Goal: Task Accomplishment & Management: Complete application form

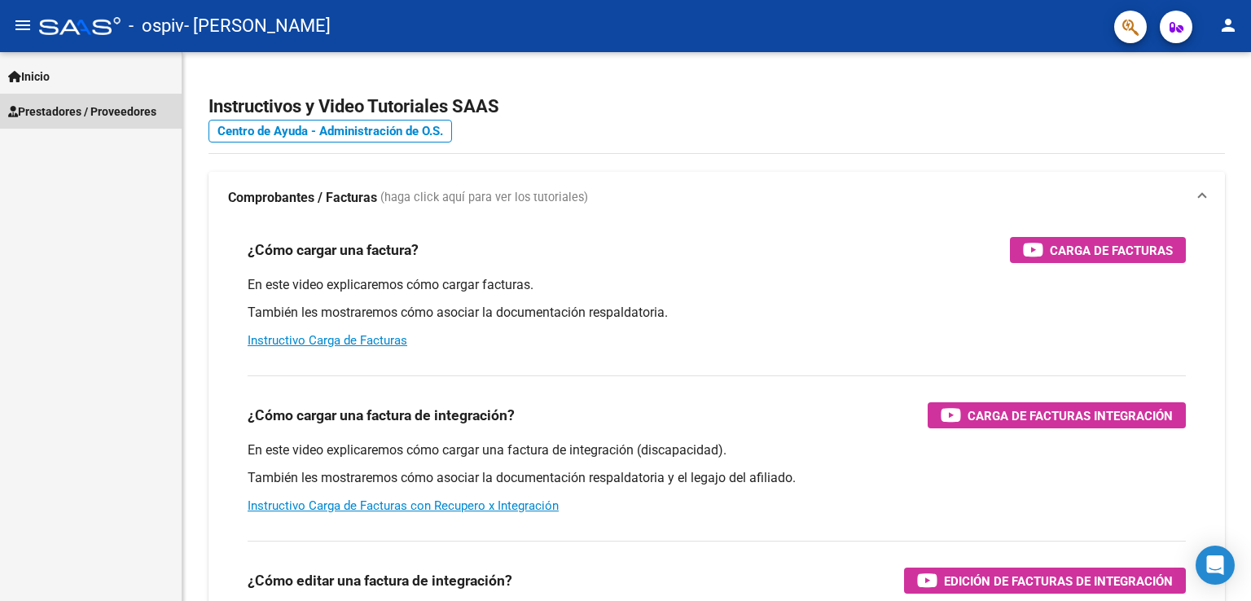
click at [99, 111] on span "Prestadores / Proveedores" at bounding box center [82, 112] width 148 height 18
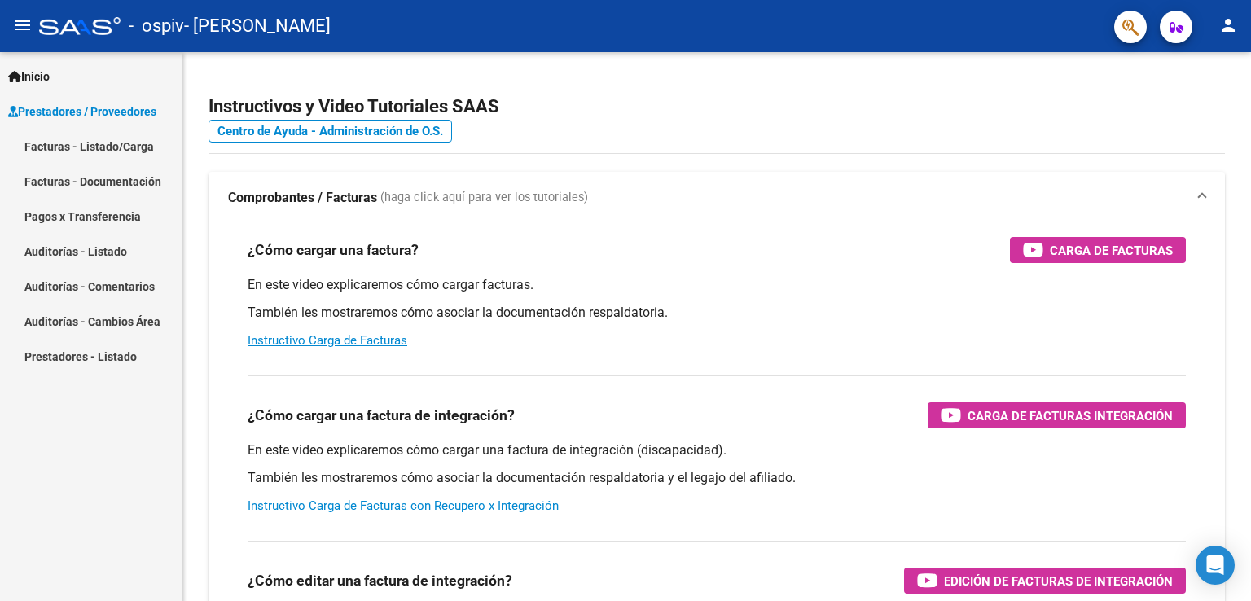
click at [100, 147] on link "Facturas - Listado/Carga" at bounding box center [91, 146] width 182 height 35
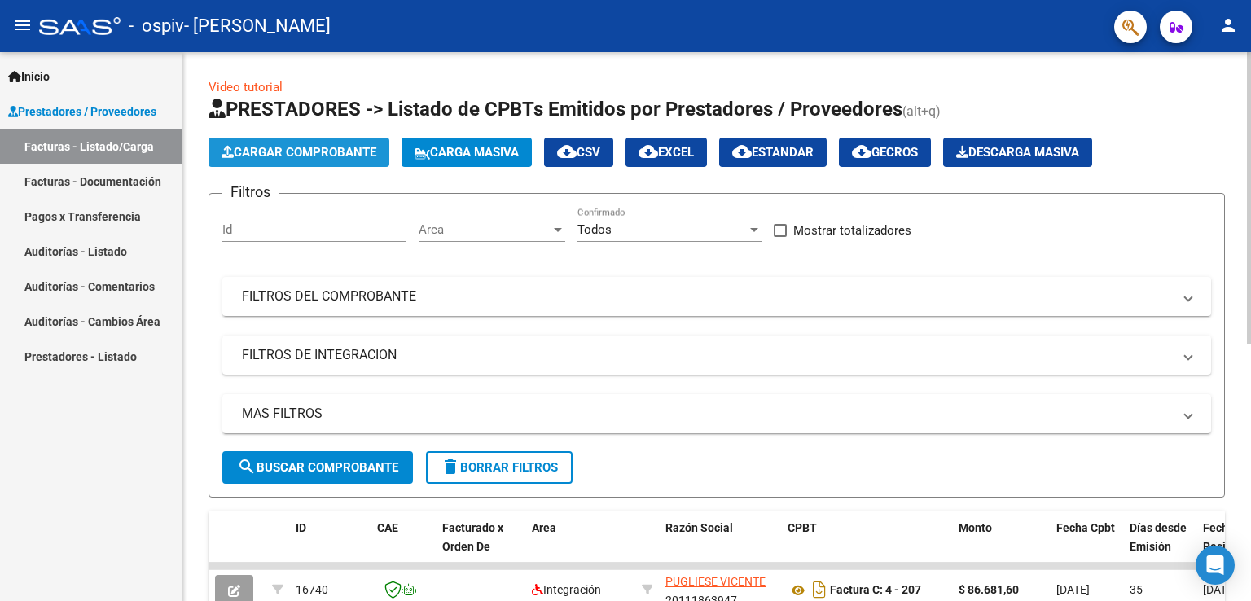
click at [289, 154] on span "Cargar Comprobante" at bounding box center [299, 152] width 155 height 15
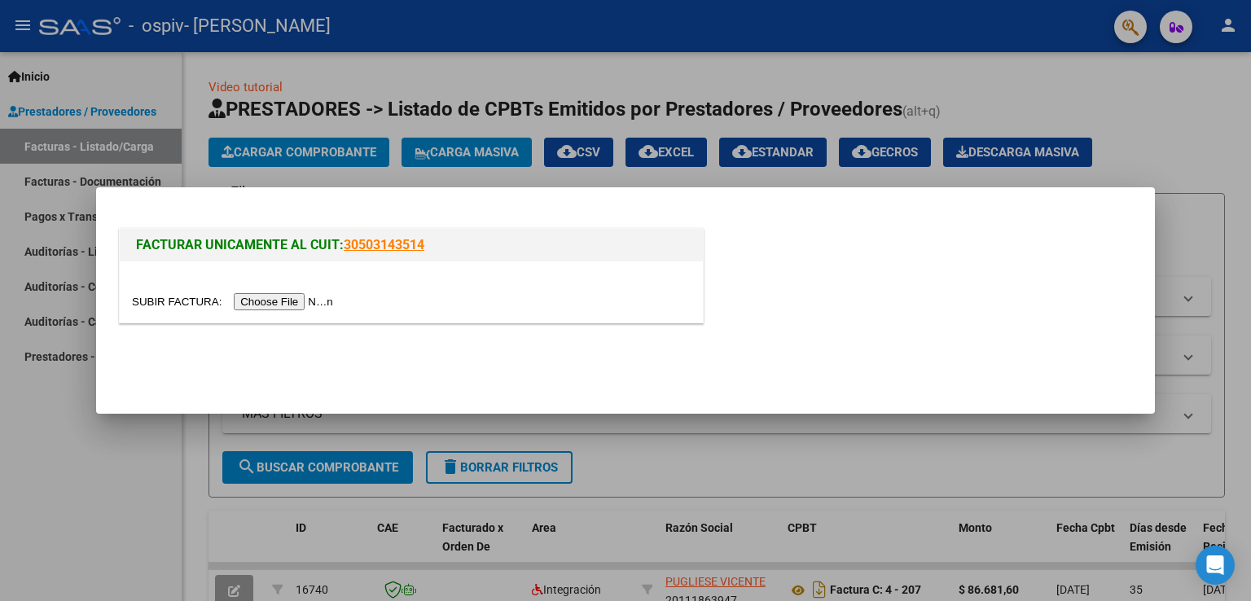
click at [287, 299] on input "file" at bounding box center [235, 301] width 206 height 17
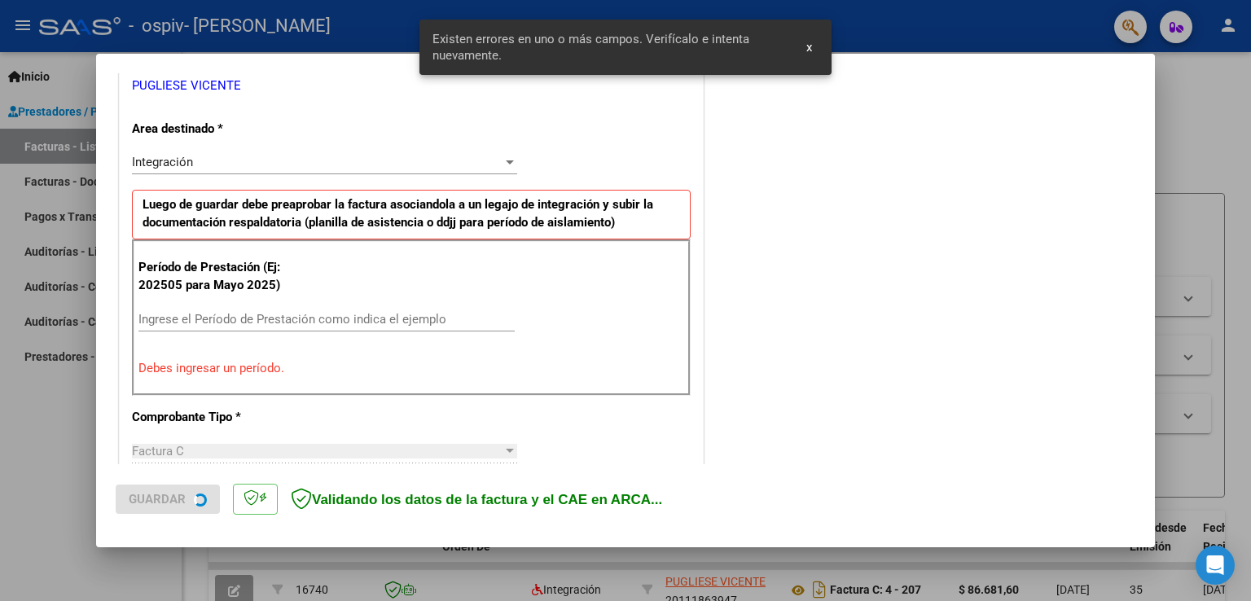
scroll to position [340, 0]
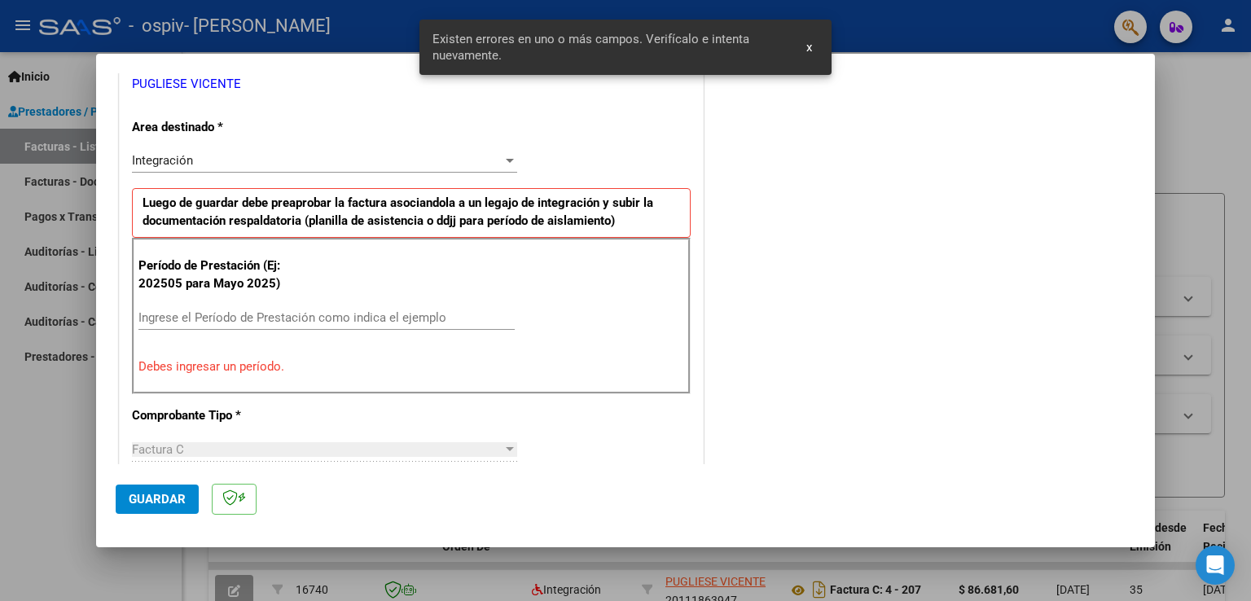
click at [348, 317] on input "Ingrese el Período de Prestación como indica el ejemplo" at bounding box center [326, 317] width 376 height 15
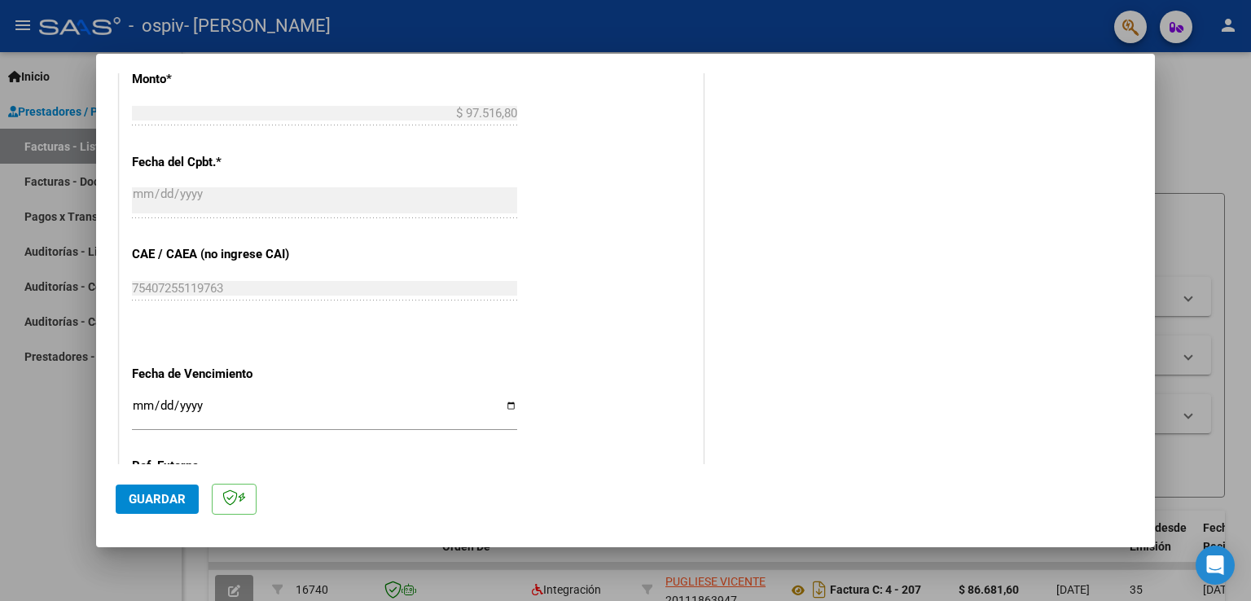
scroll to position [896, 0]
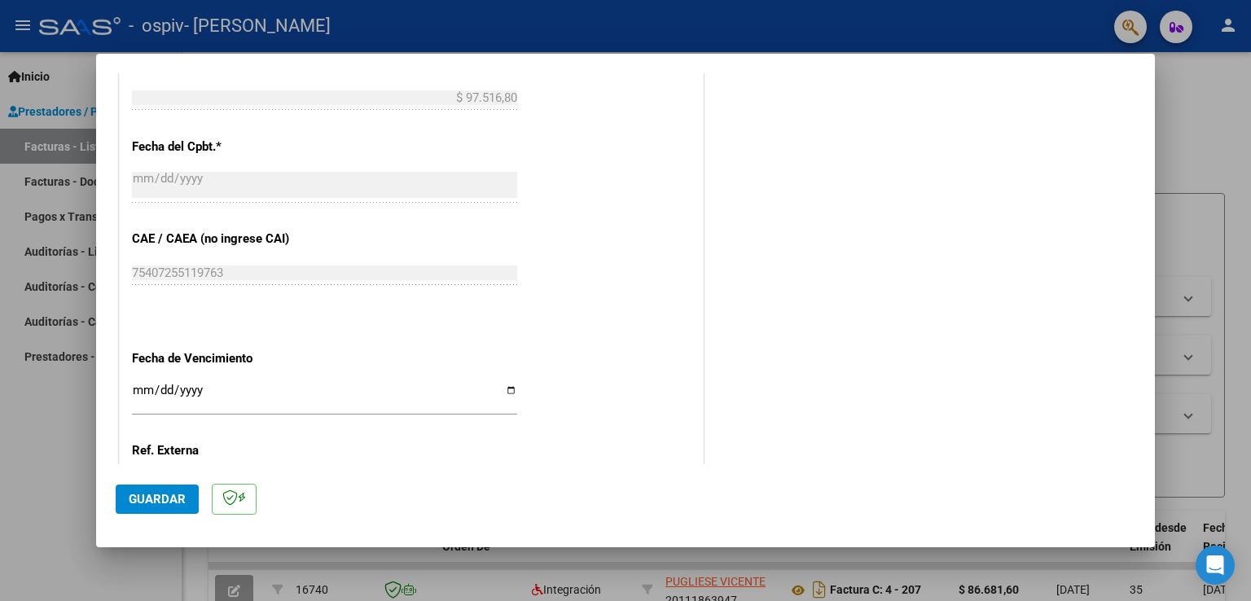
type input "202509"
click at [169, 500] on span "Guardar" at bounding box center [157, 499] width 57 height 15
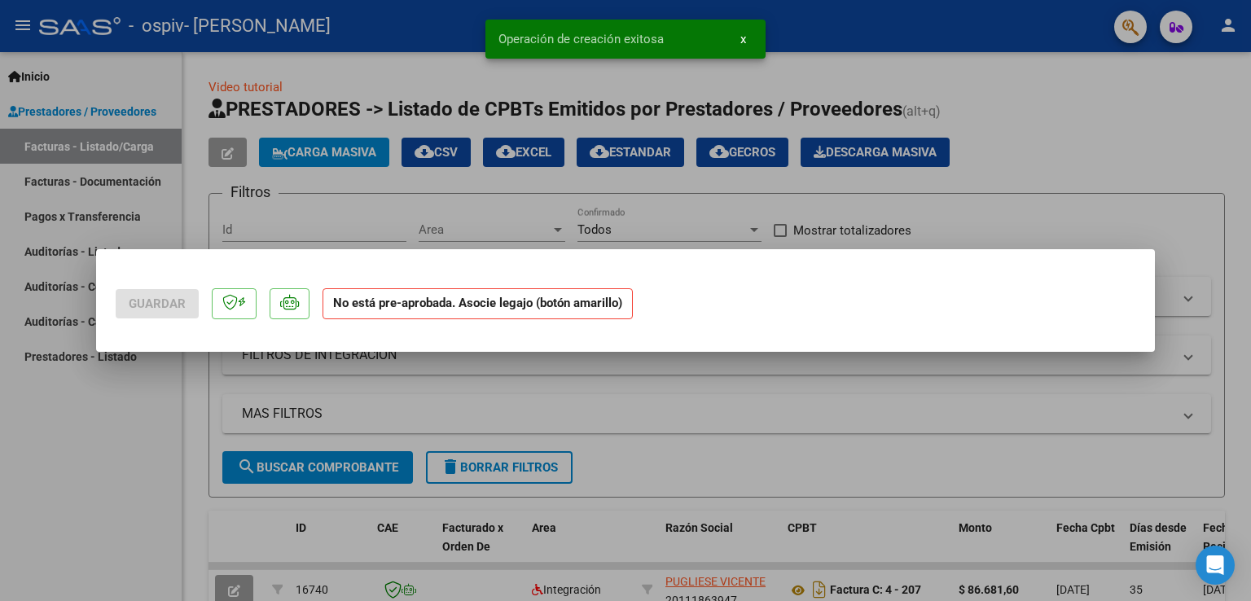
scroll to position [0, 0]
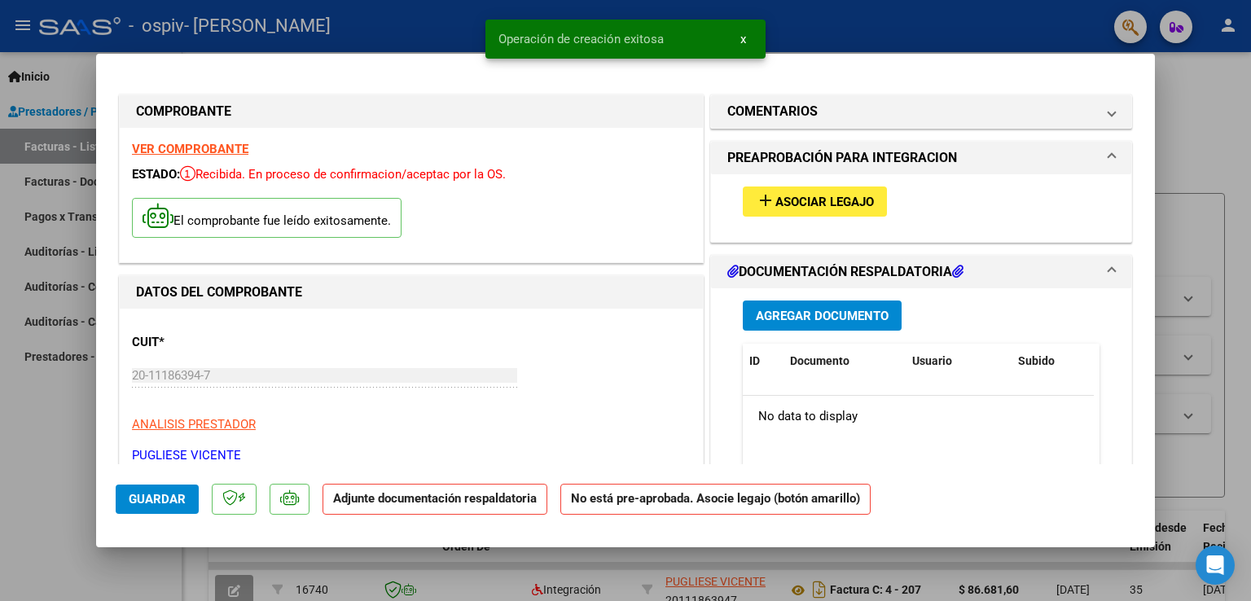
click at [780, 198] on span "Asociar Legajo" at bounding box center [824, 202] width 99 height 15
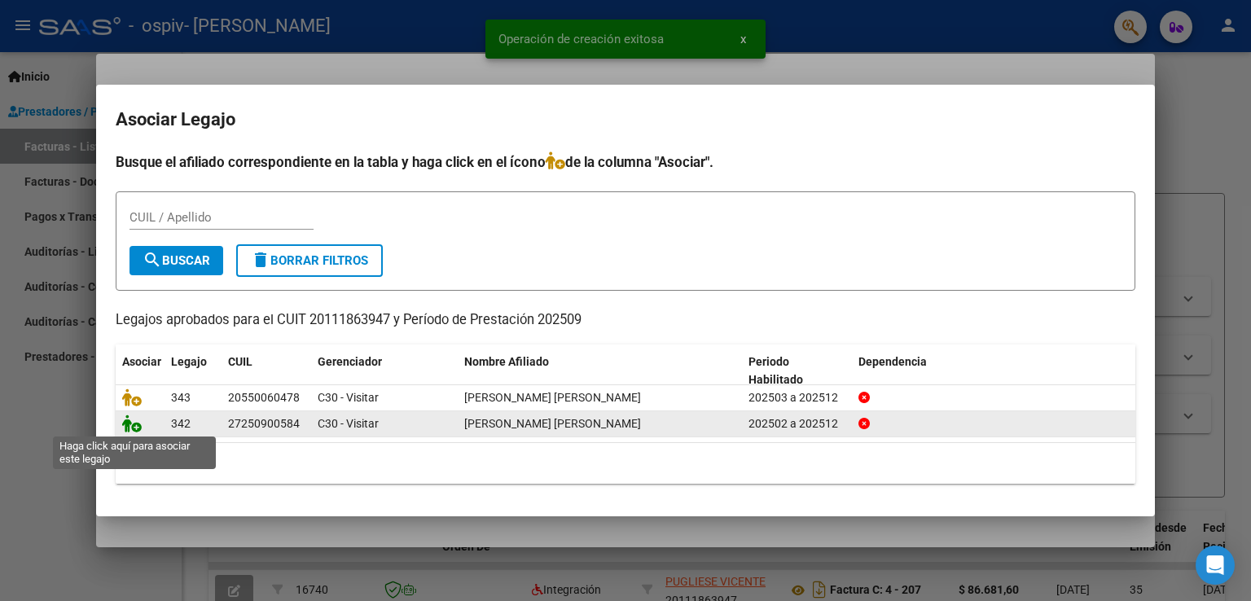
click at [138, 423] on icon at bounding box center [132, 424] width 20 height 18
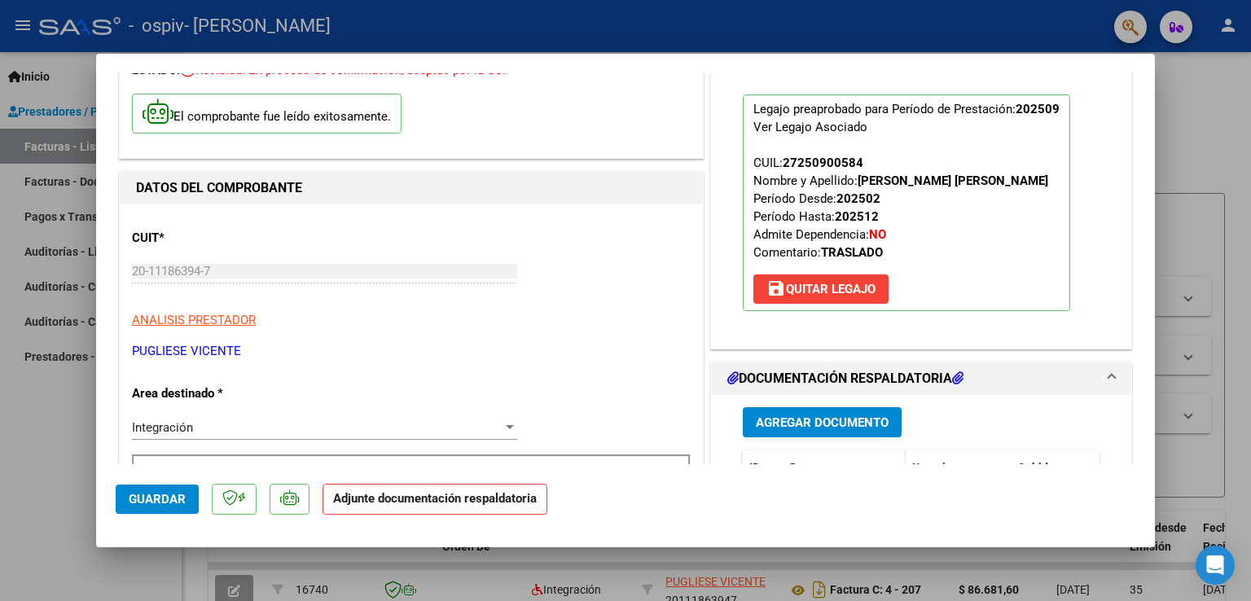
scroll to position [244, 0]
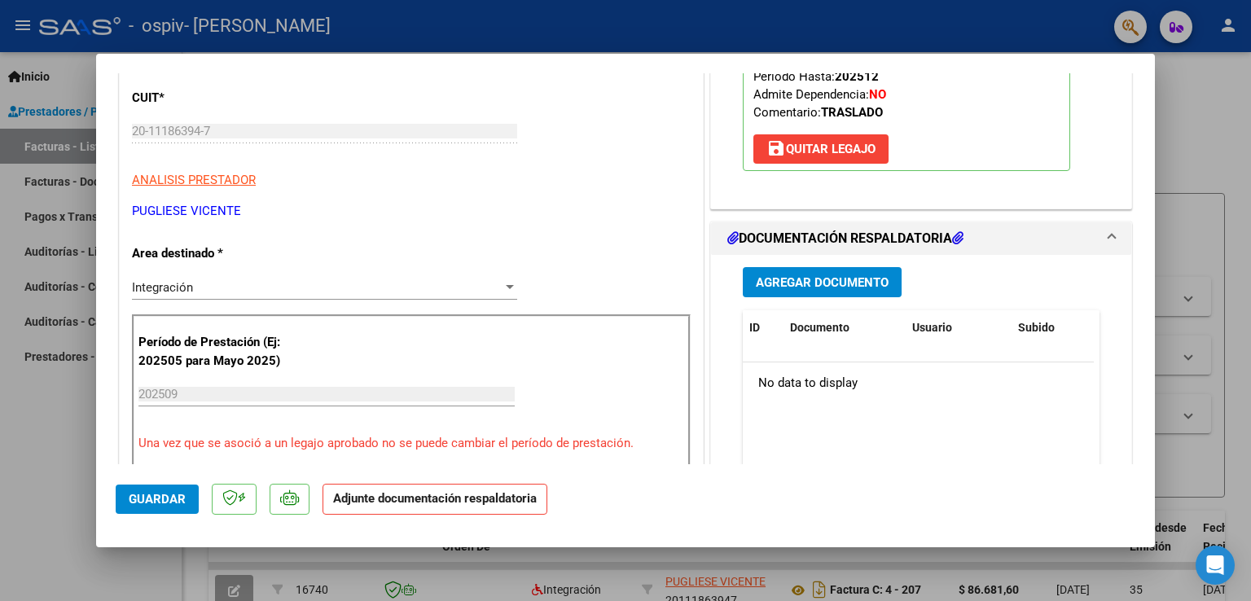
click at [796, 284] on span "Agregar Documento" at bounding box center [822, 282] width 133 height 15
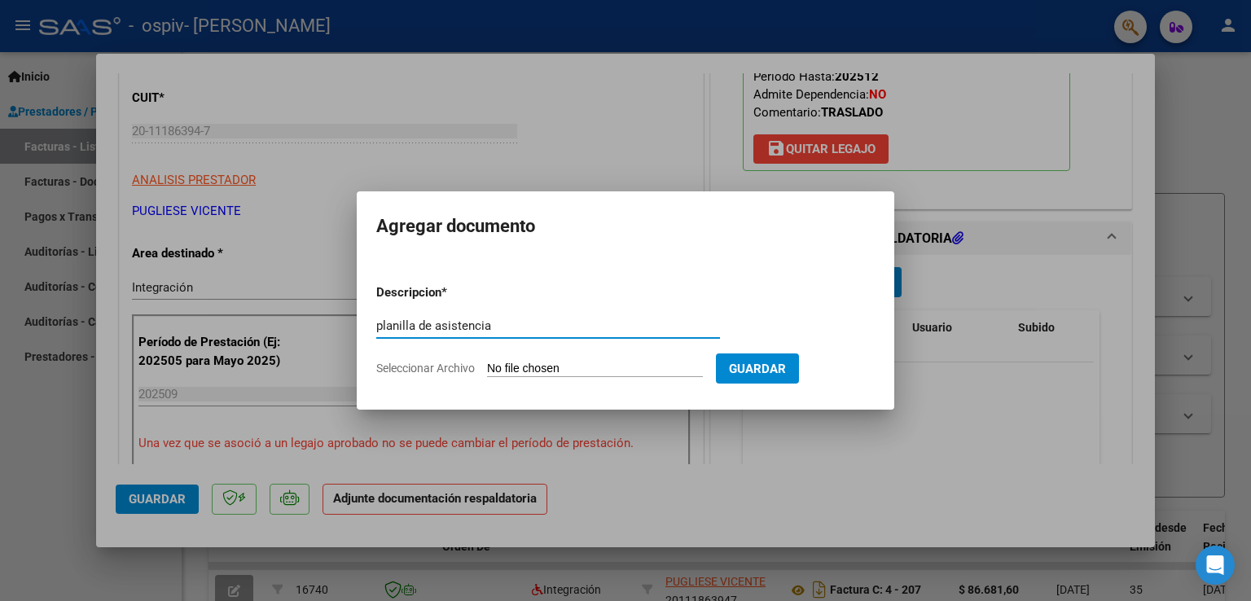
type input "planilla de asistencia"
click at [681, 371] on input "Seleccionar Archivo" at bounding box center [595, 369] width 216 height 15
type input "C:\fakepath\[PERSON_NAME] TERAPIA_2025 09.pdf"
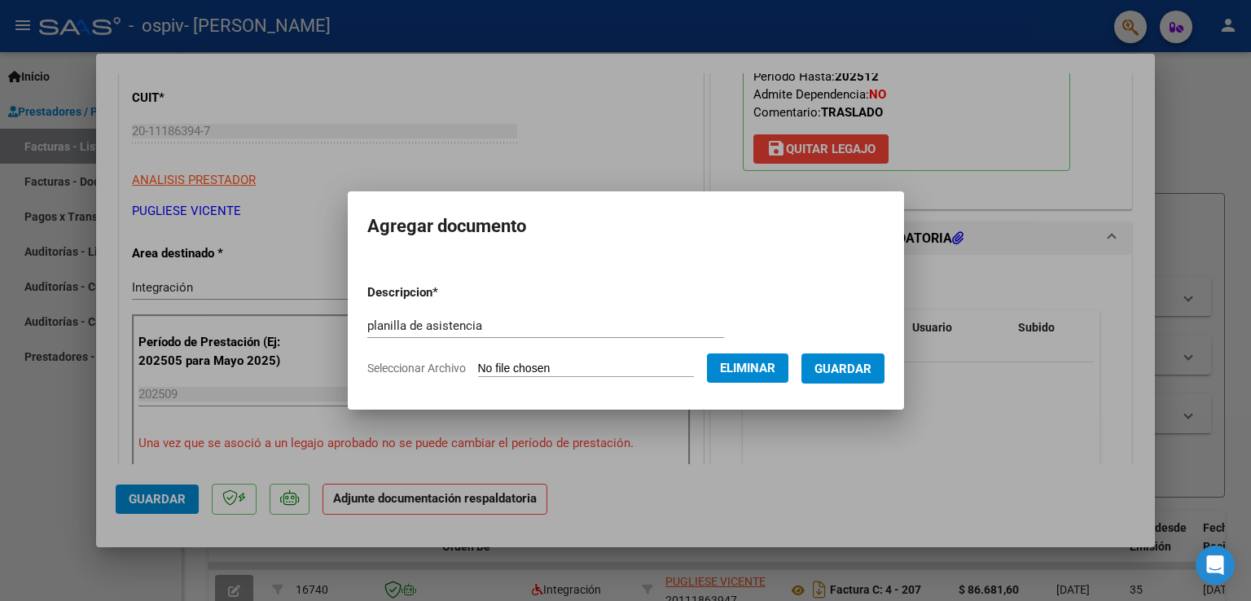
click at [840, 364] on span "Guardar" at bounding box center [842, 369] width 57 height 15
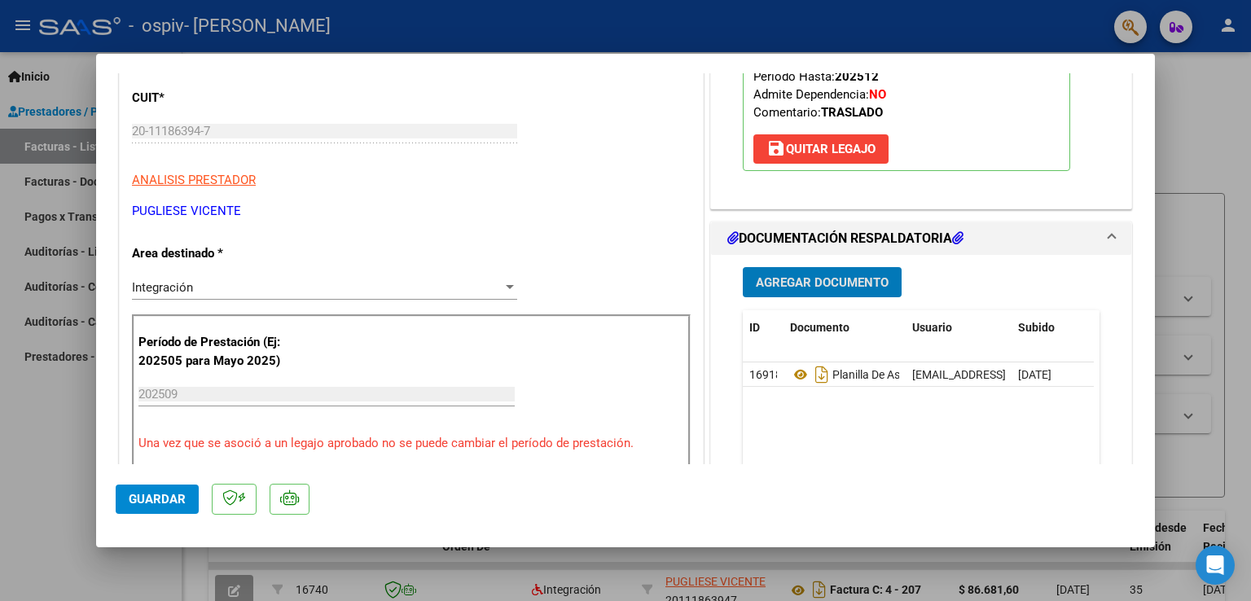
click at [771, 284] on span "Agregar Documento" at bounding box center [822, 282] width 133 height 15
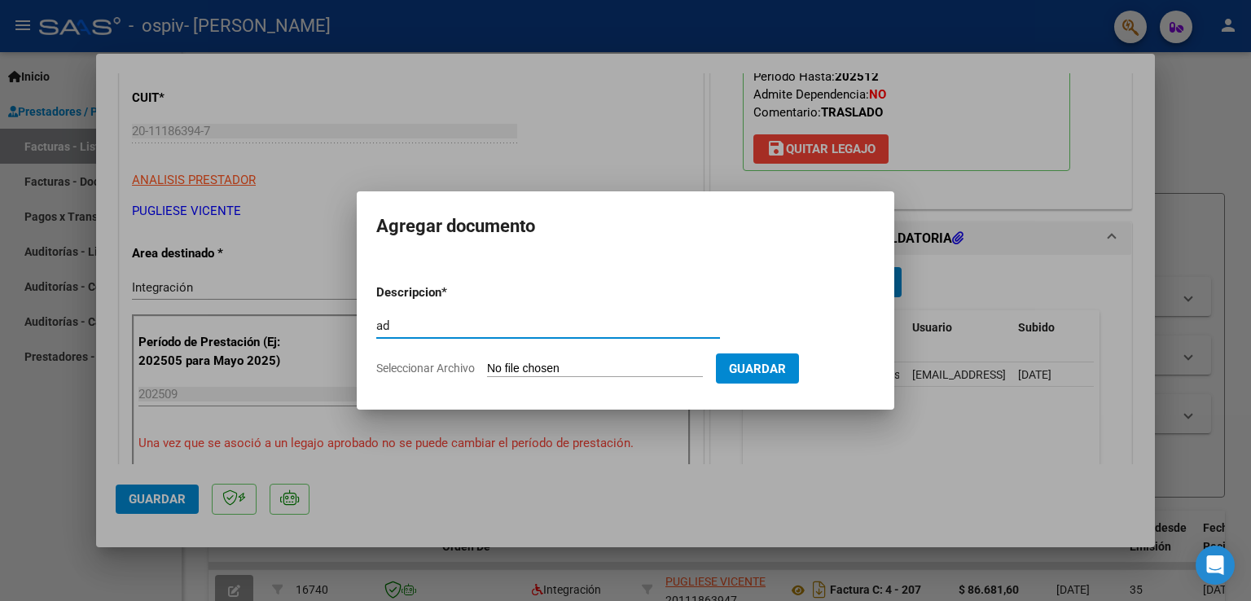
type input "ad"
click at [651, 366] on input "Seleccionar Archivo" at bounding box center [595, 369] width 216 height 15
type input "C:\fakepath\[PERSON_NAME] TRASLADO TERAPIAS 2025.pdf"
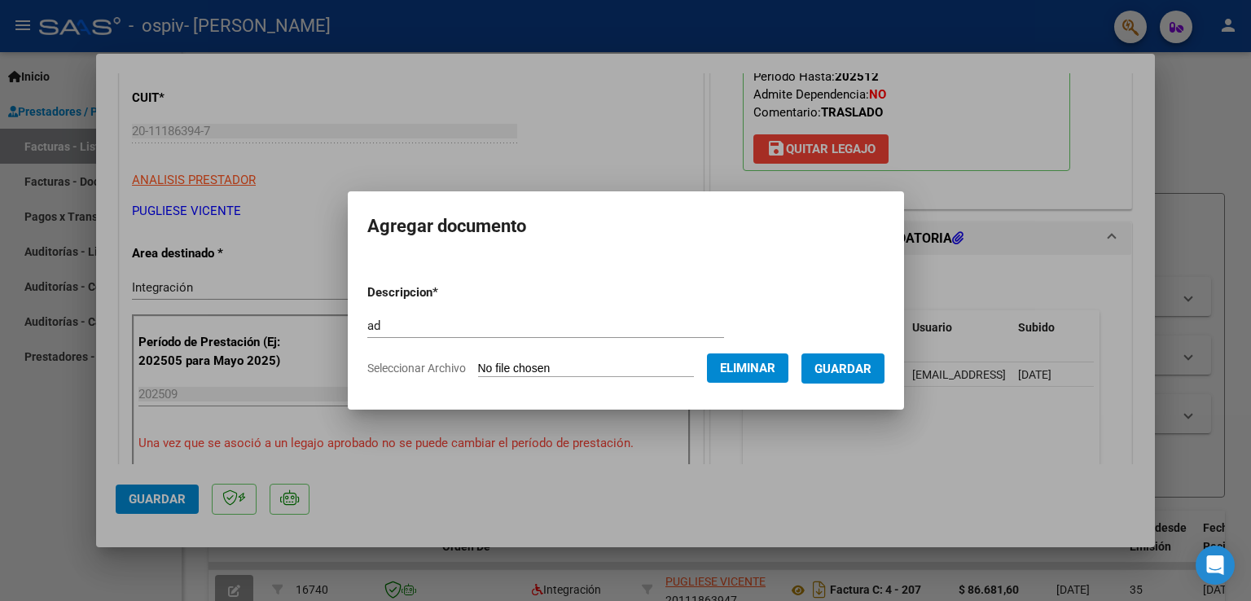
click at [855, 366] on span "Guardar" at bounding box center [842, 369] width 57 height 15
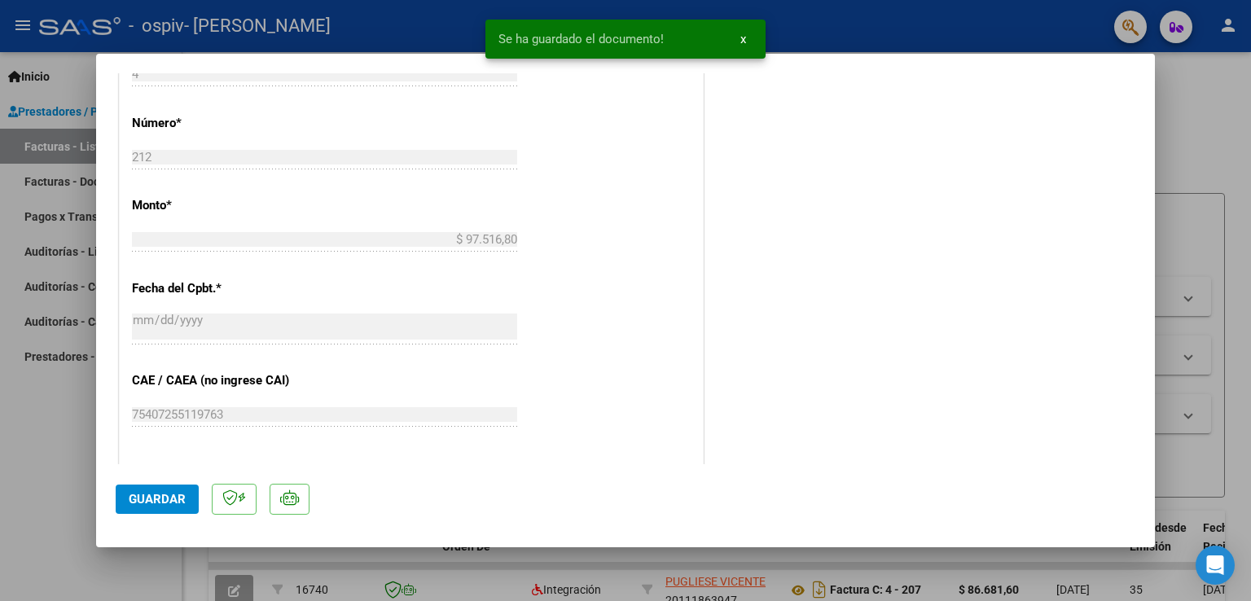
scroll to position [896, 0]
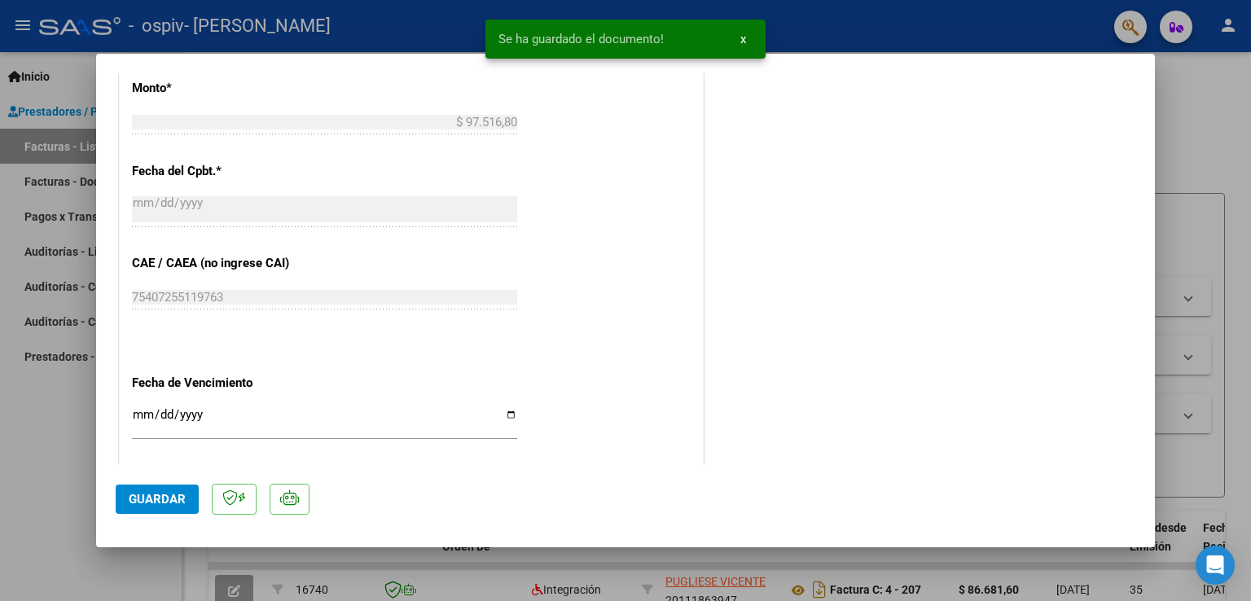
click at [139, 499] on span "Guardar" at bounding box center [157, 499] width 57 height 15
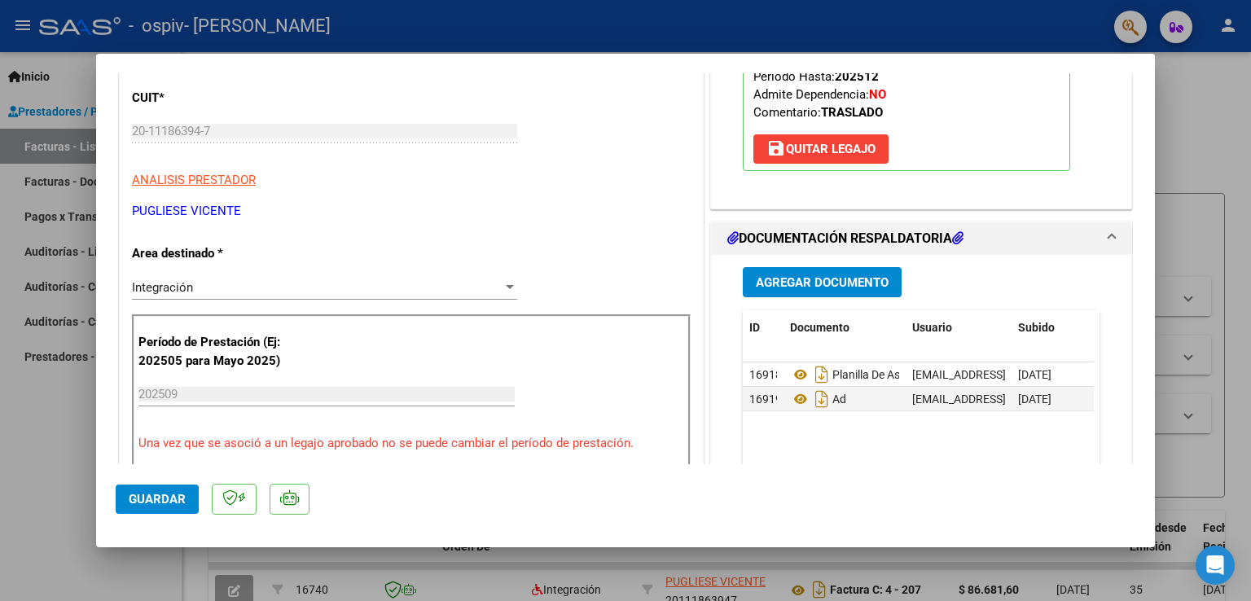
scroll to position [0, 0]
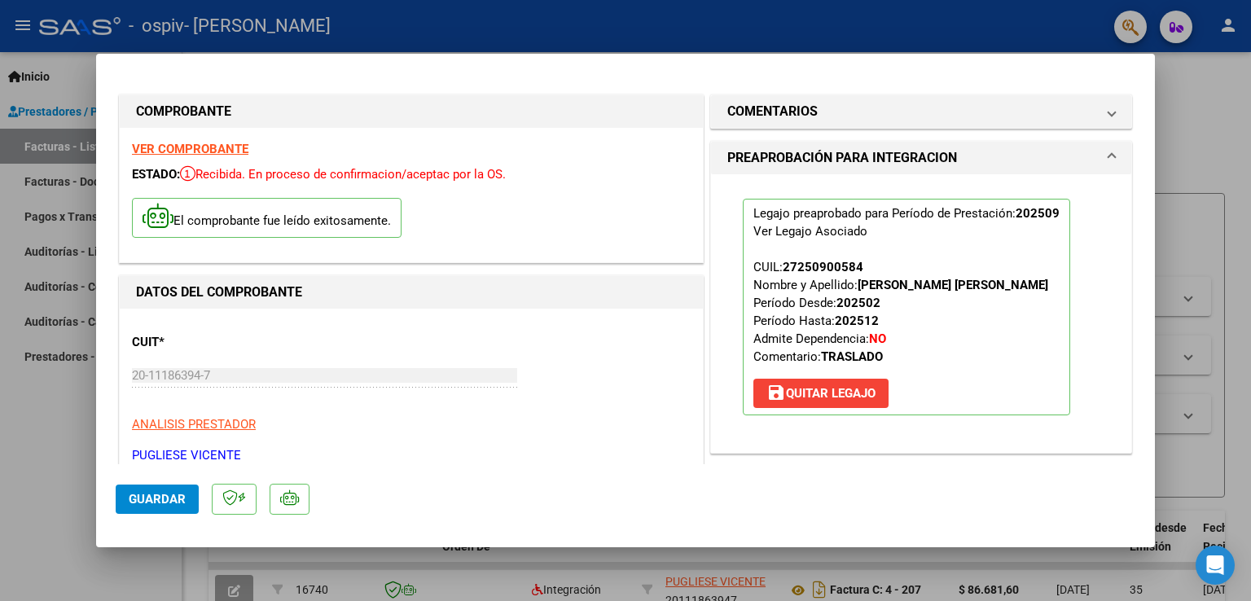
click at [1222, 108] on div at bounding box center [625, 300] width 1251 height 601
type input "$ 0,00"
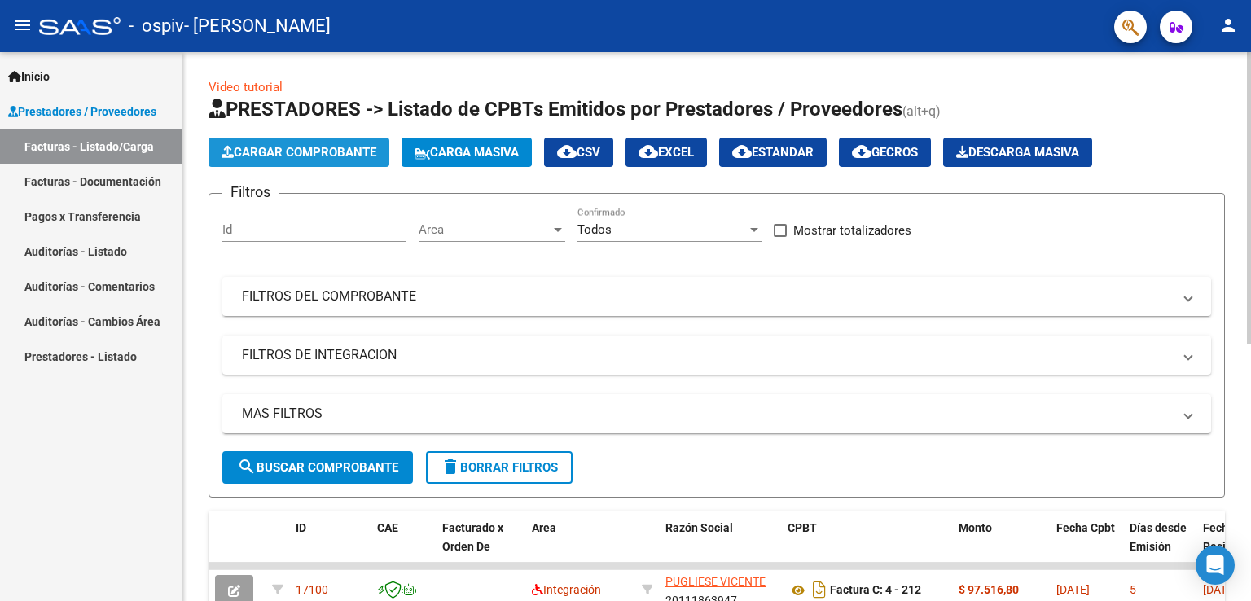
click at [358, 154] on span "Cargar Comprobante" at bounding box center [299, 152] width 155 height 15
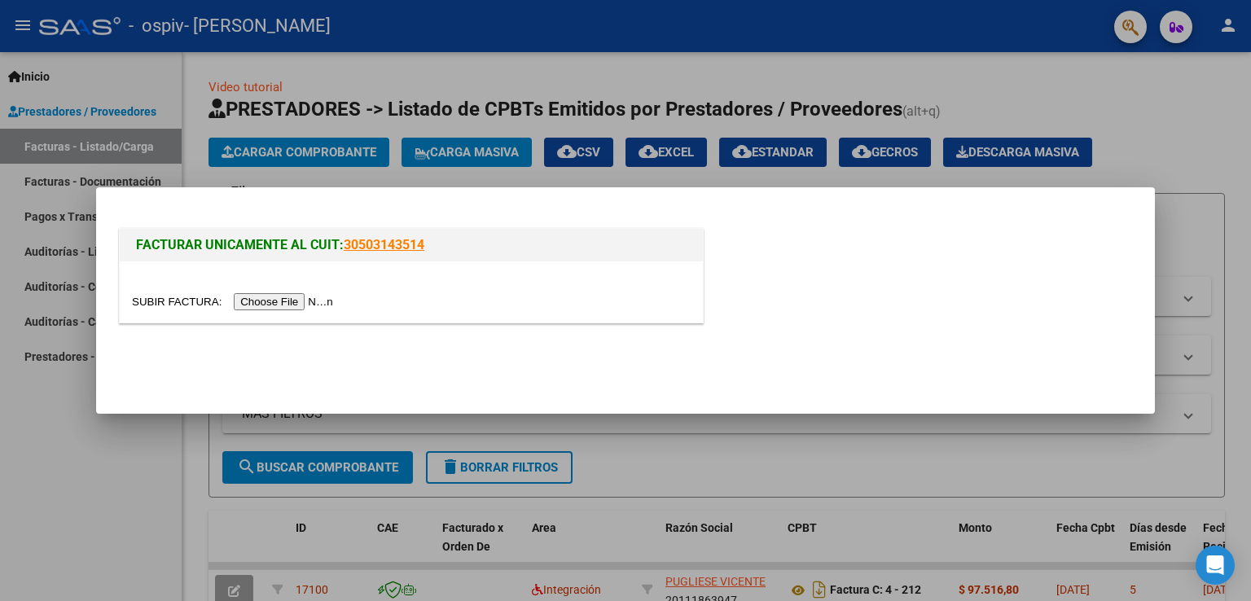
click at [303, 305] on input "file" at bounding box center [235, 301] width 206 height 17
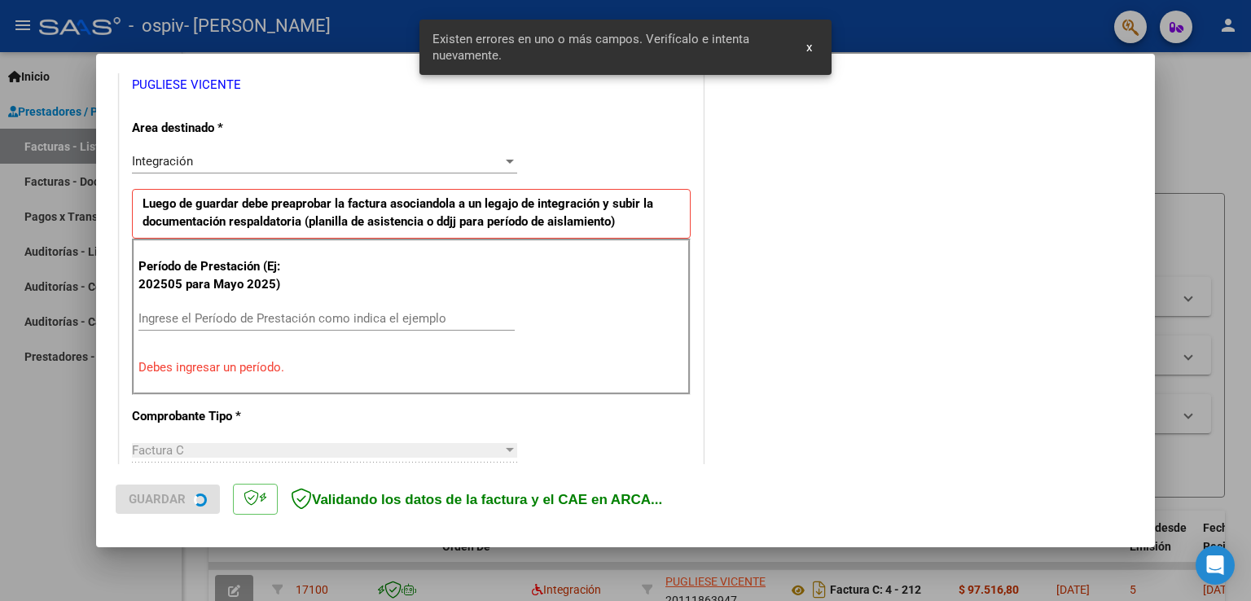
scroll to position [371, 0]
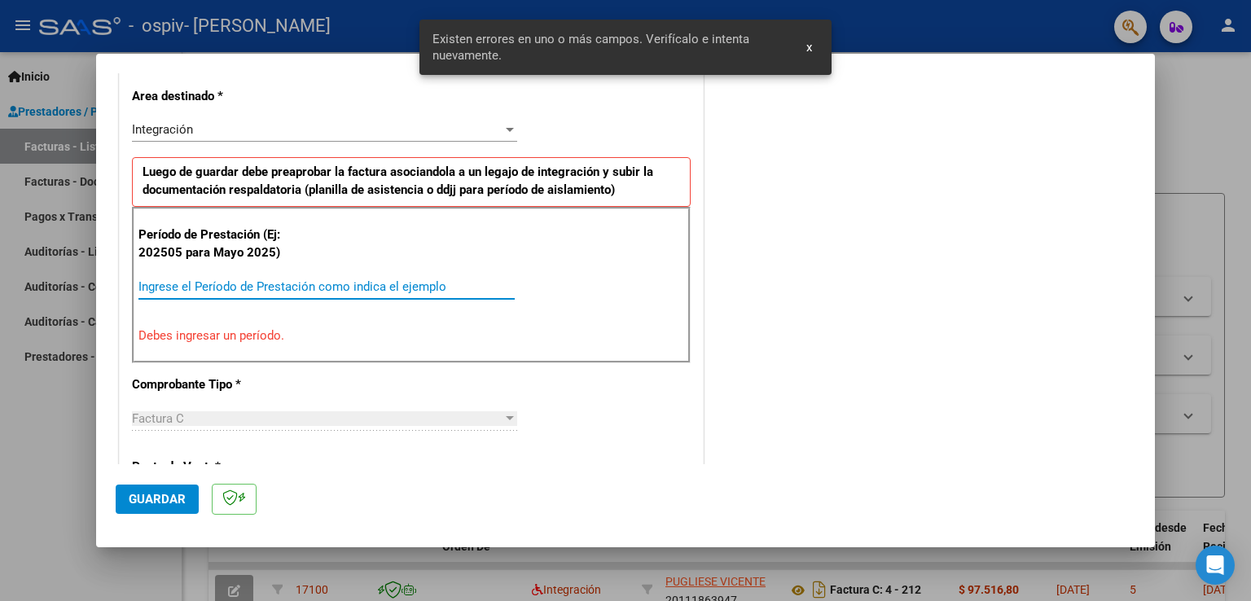
click at [333, 287] on input "Ingrese el Período de Prestación como indica el ejemplo" at bounding box center [326, 286] width 376 height 15
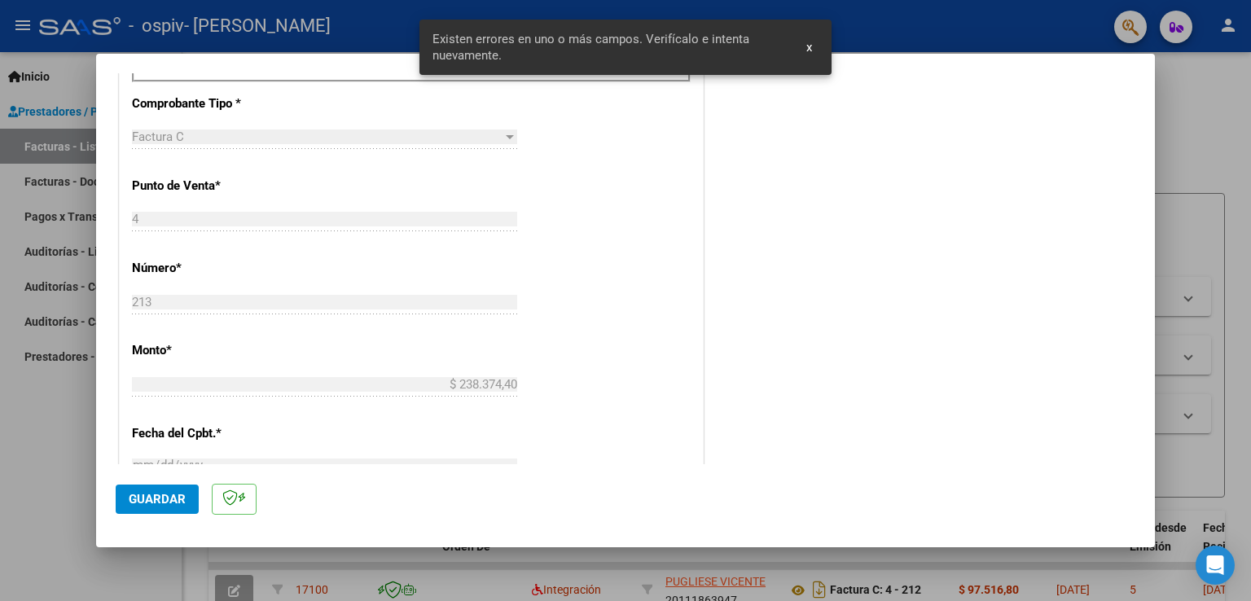
scroll to position [615, 0]
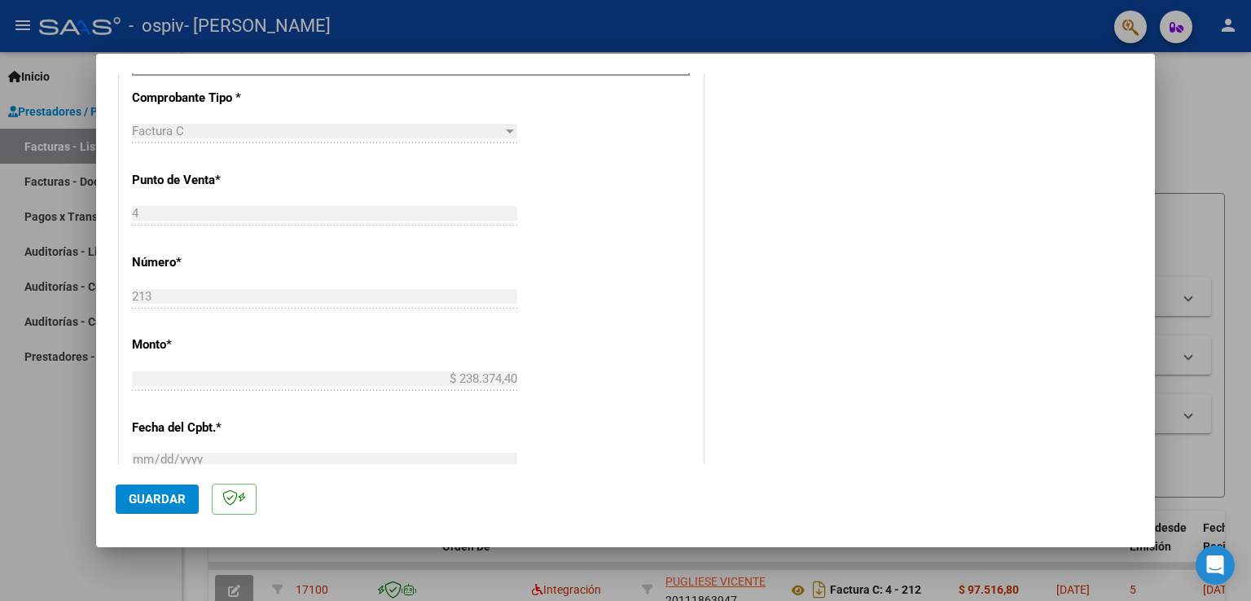
type input "202509"
click at [168, 500] on span "Guardar" at bounding box center [157, 499] width 57 height 15
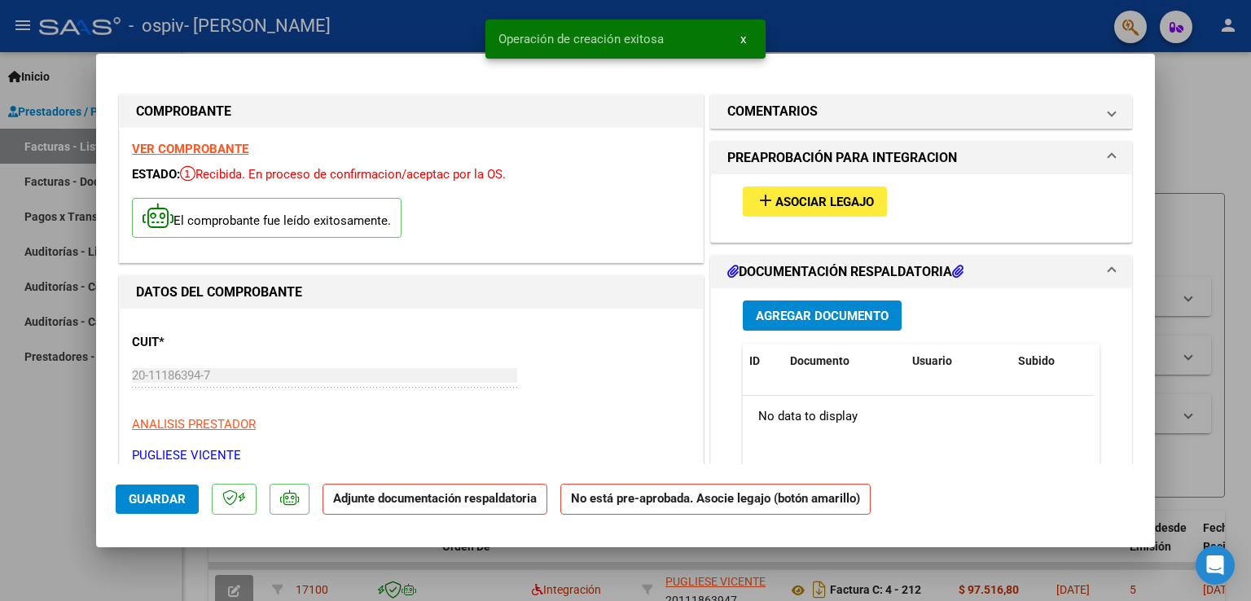
click at [791, 196] on span "Asociar Legajo" at bounding box center [824, 202] width 99 height 15
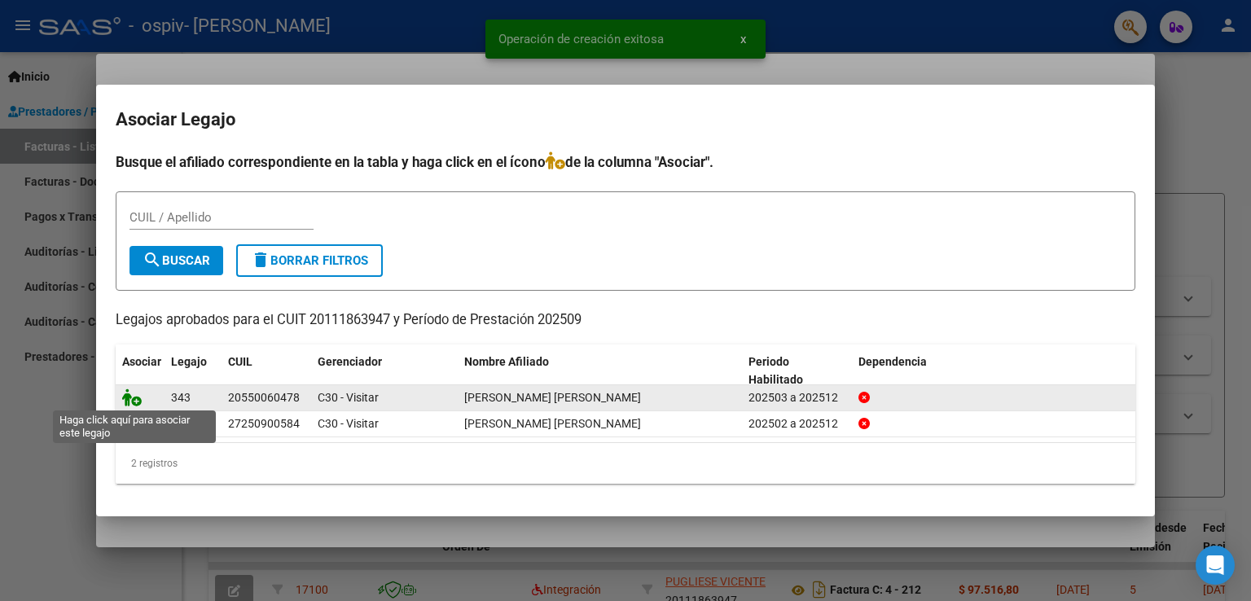
click at [126, 398] on icon at bounding box center [132, 397] width 20 height 18
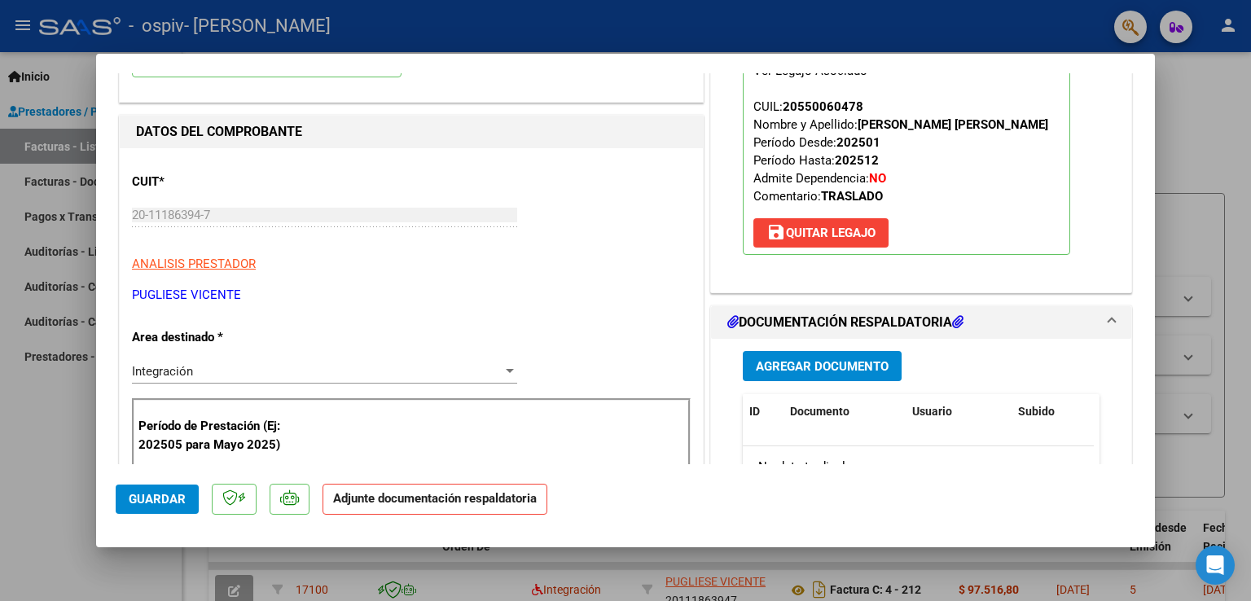
scroll to position [163, 0]
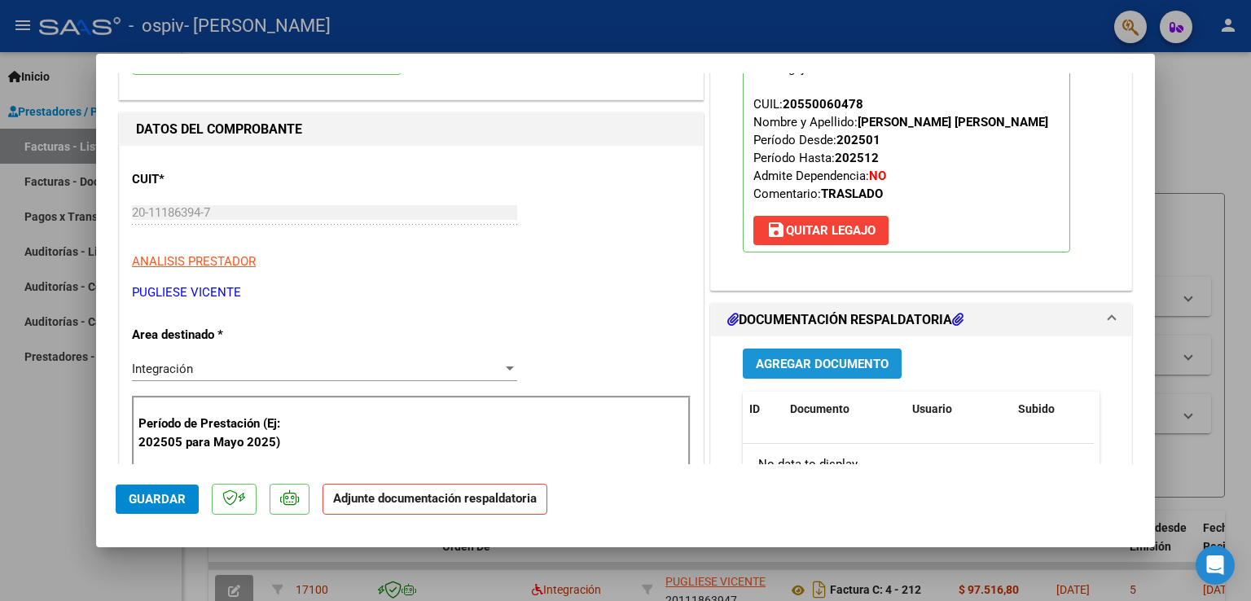
click at [779, 366] on span "Agregar Documento" at bounding box center [822, 364] width 133 height 15
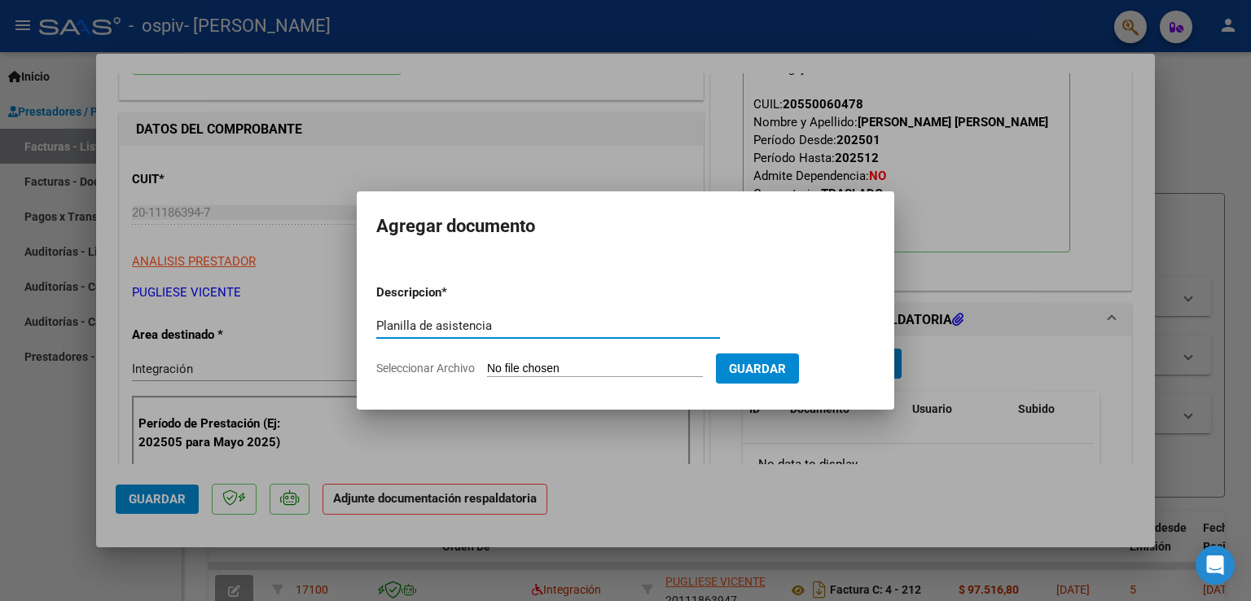
type input "Planilla de asistencia"
click at [662, 366] on input "Seleccionar Archivo" at bounding box center [595, 369] width 216 height 15
click at [595, 366] on input "Seleccionar Archivo" at bounding box center [595, 369] width 216 height 15
type input "C:\fakepath\[PERSON_NAME] [PERSON_NAME] TERAPIA_2025 09.pdf"
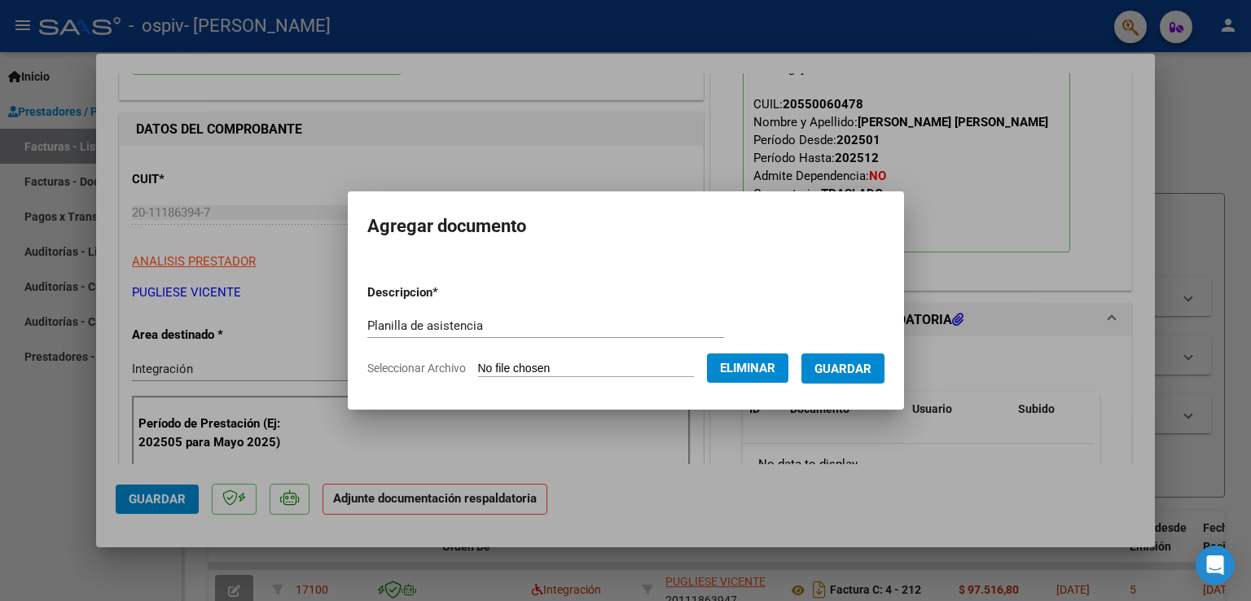
click at [861, 366] on span "Guardar" at bounding box center [842, 369] width 57 height 15
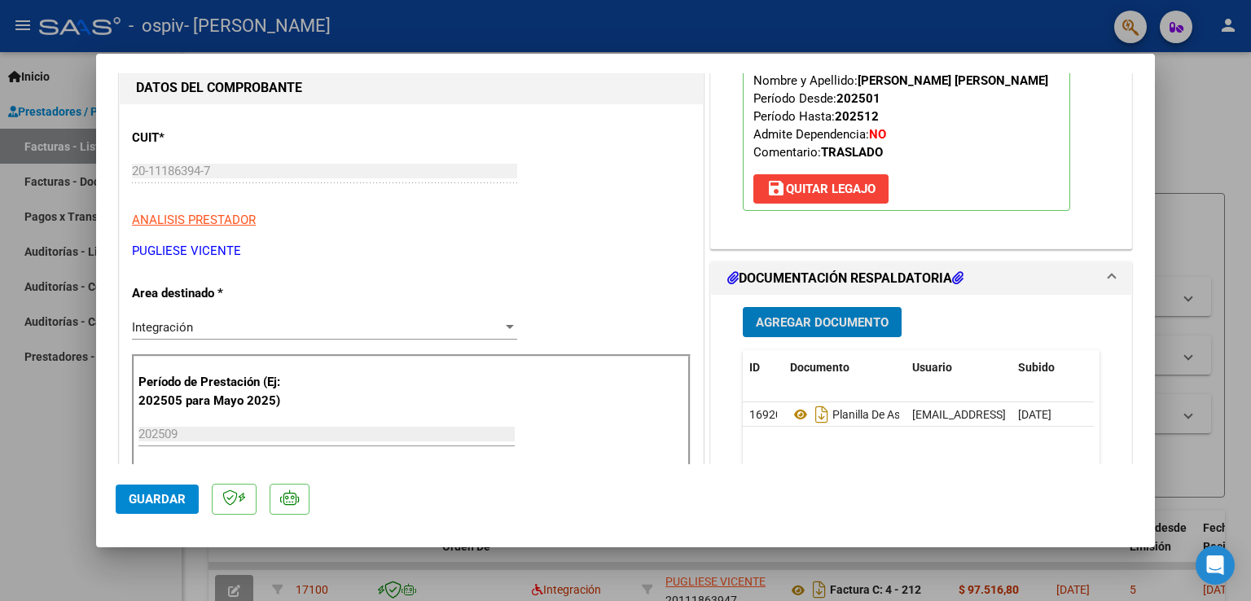
scroll to position [244, 0]
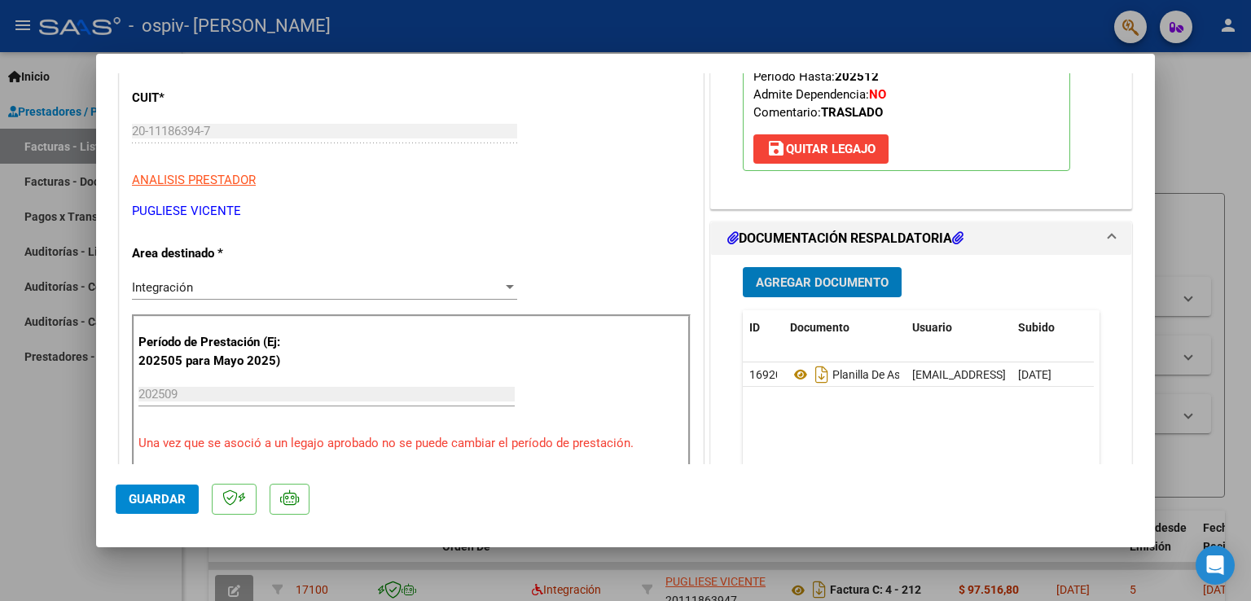
click at [775, 284] on span "Agregar Documento" at bounding box center [822, 282] width 133 height 15
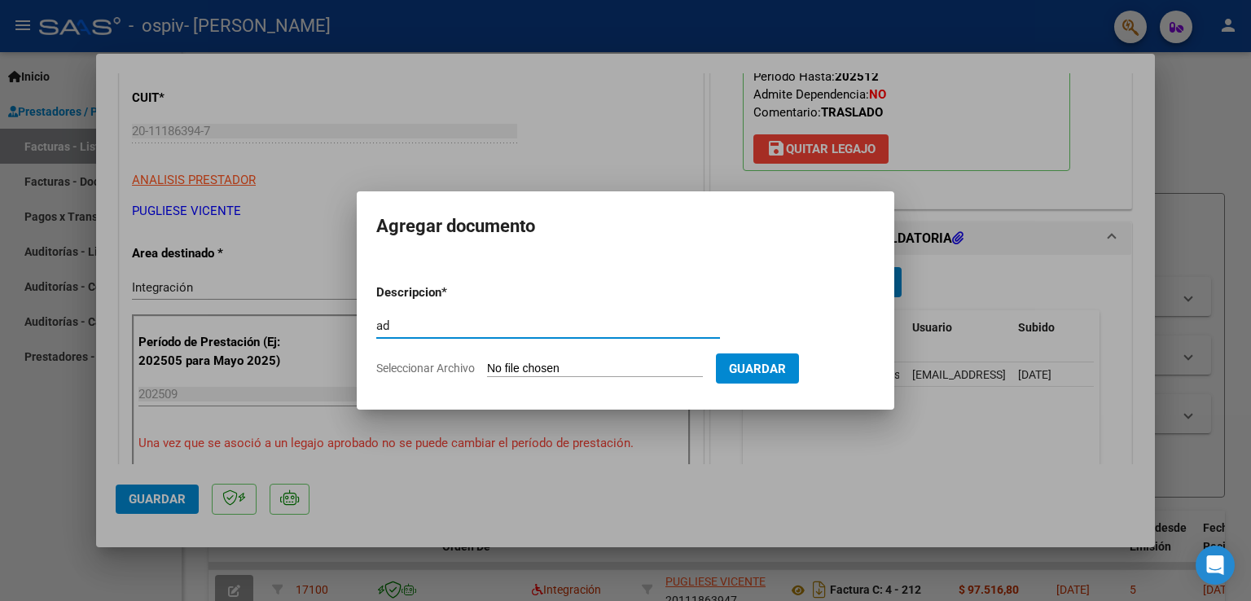
type input "ad"
click at [552, 369] on input "Seleccionar Archivo" at bounding box center [595, 369] width 216 height 15
type input "C:\fakepath\[PERSON_NAME] TRASLADO TERAPIAS 2025.pdf"
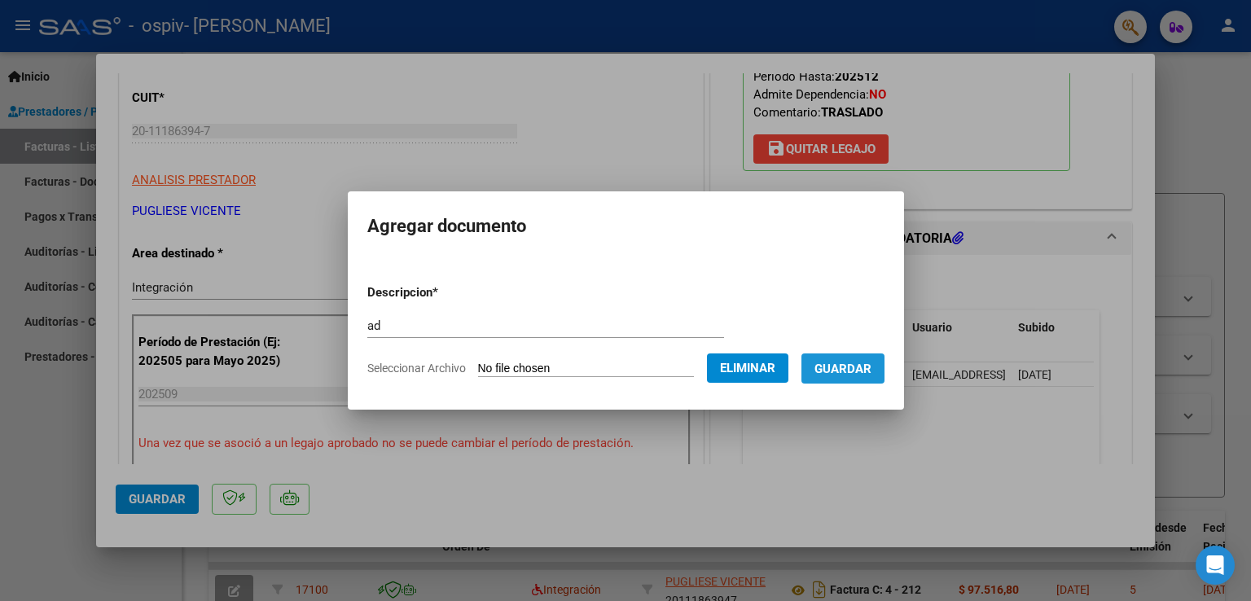
click at [877, 359] on button "Guardar" at bounding box center [842, 368] width 83 height 30
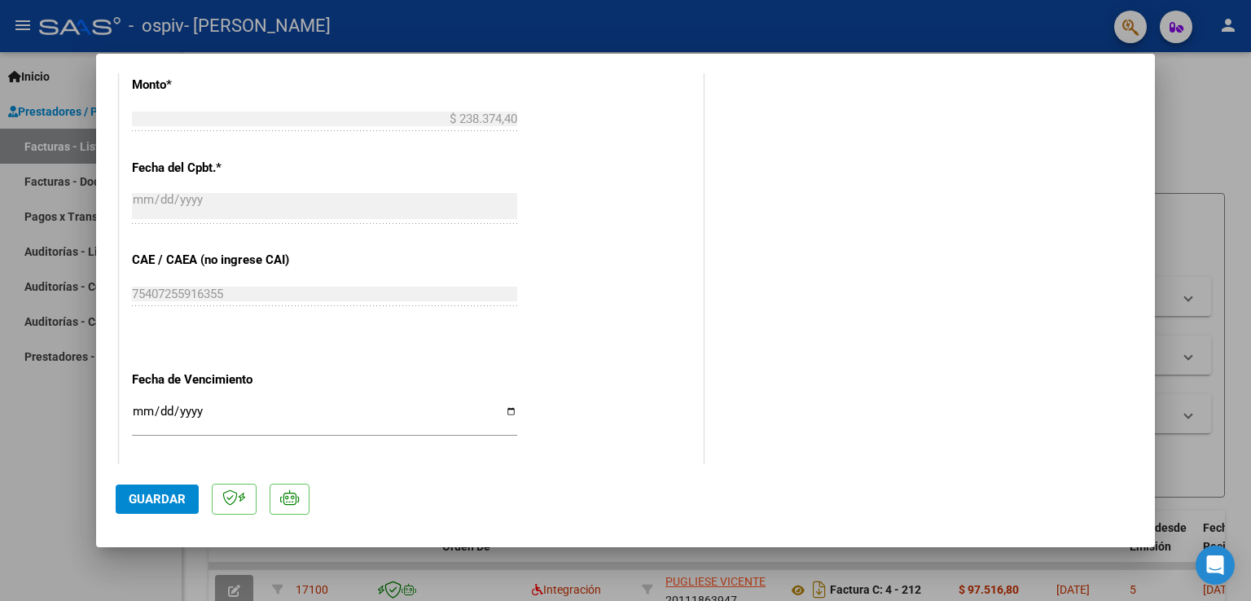
scroll to position [1065, 0]
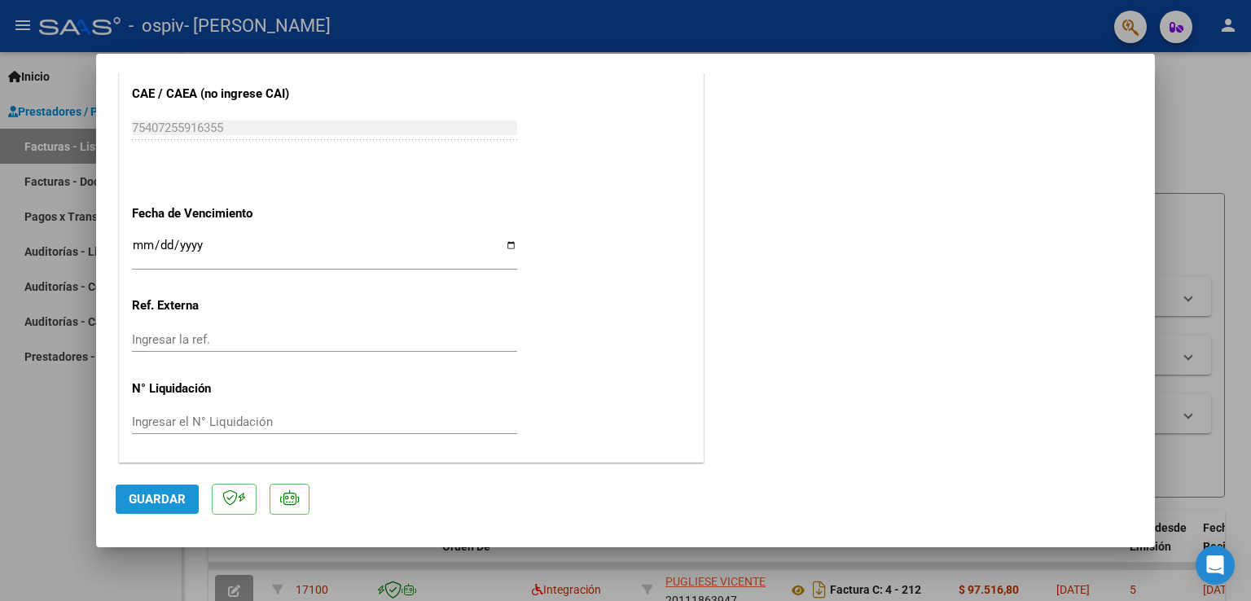
click at [156, 500] on span "Guardar" at bounding box center [157, 499] width 57 height 15
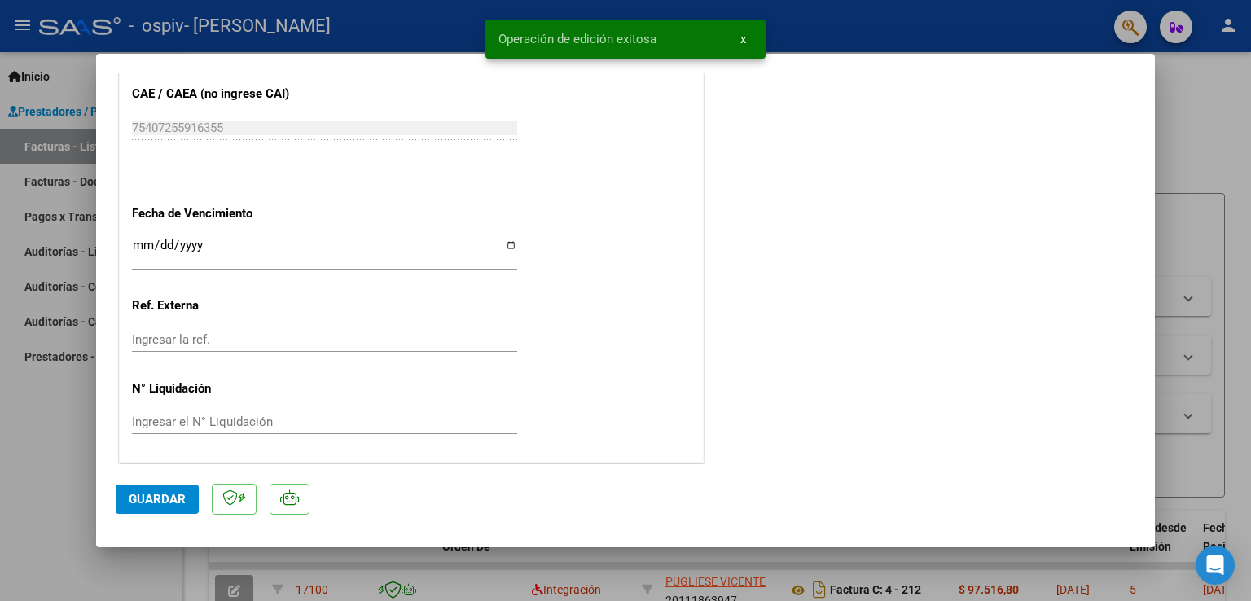
click at [1216, 124] on div at bounding box center [625, 300] width 1251 height 601
type input "$ 0,00"
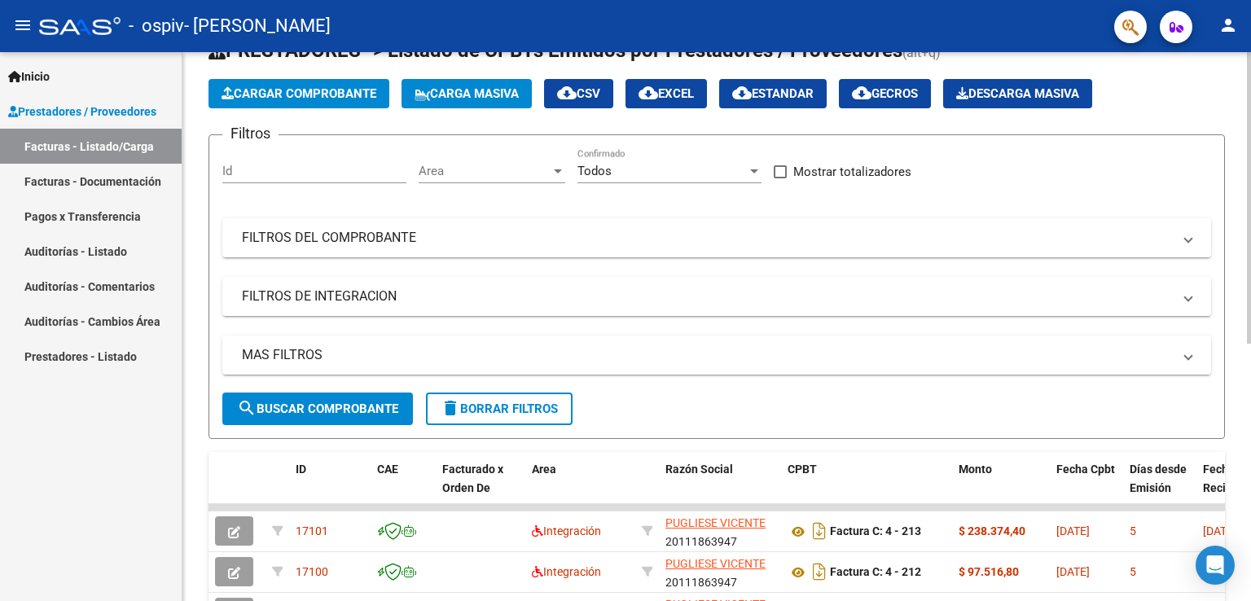
scroll to position [244, 0]
